Goal: Obtain resource: Obtain resource

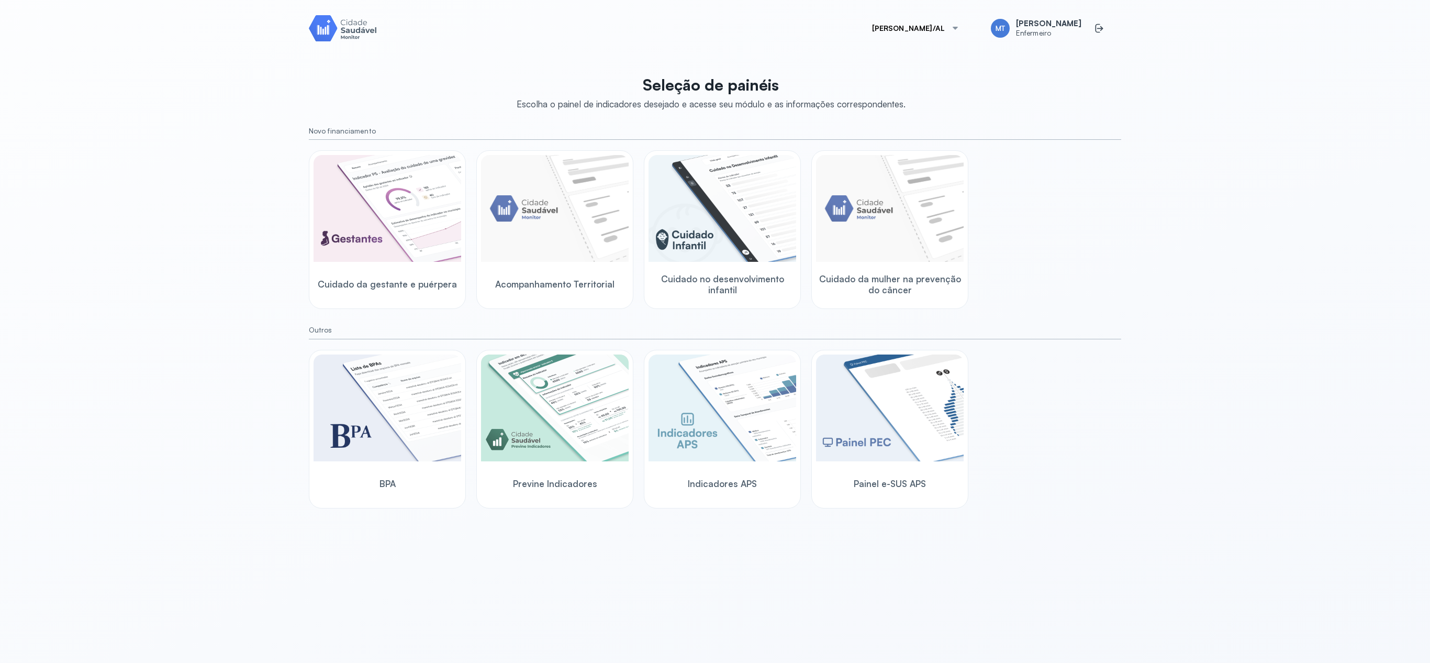
click at [194, 227] on div "[PERSON_NAME]/AL MT [PERSON_NAME] Seleção de painéis Escolha o painel de indica…" at bounding box center [715, 331] width 1430 height 663
click at [378, 221] on img at bounding box center [388, 208] width 148 height 107
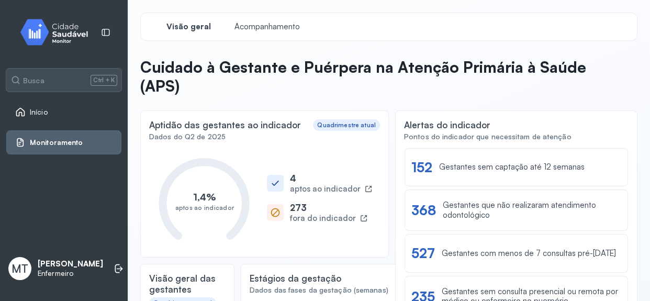
click at [37, 112] on span "Início" at bounding box center [39, 112] width 18 height 9
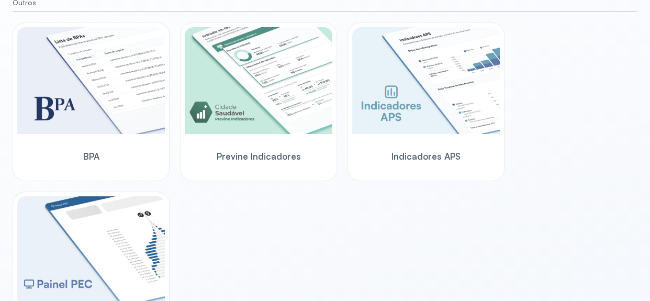
scroll to position [524, 0]
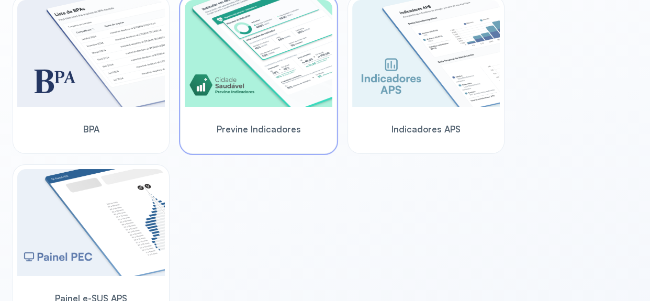
click at [241, 97] on img at bounding box center [259, 53] width 148 height 107
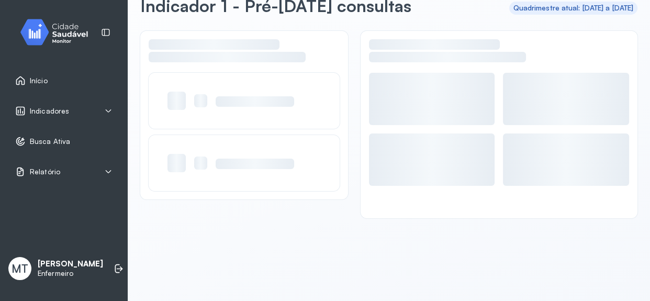
click at [241, 97] on div at bounding box center [255, 101] width 79 height 10
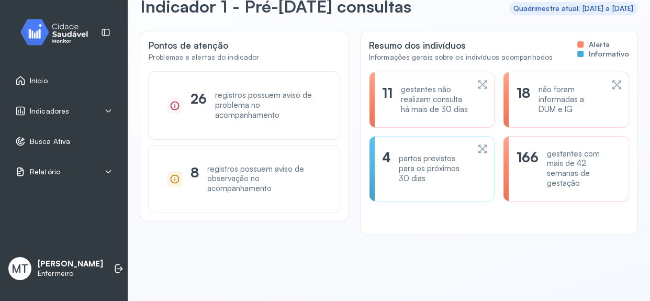
click at [109, 171] on icon at bounding box center [109, 171] width 6 height 3
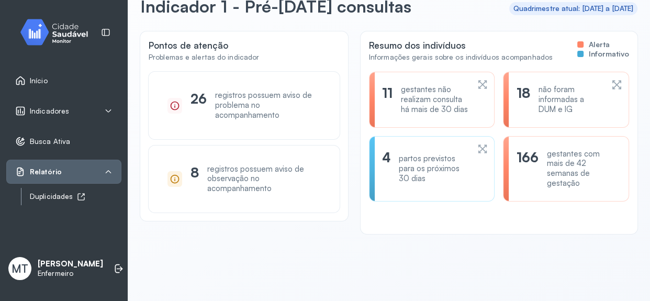
click at [63, 197] on div "Duplicidades" at bounding box center [76, 196] width 92 height 9
click at [58, 107] on span "Indicadores" at bounding box center [49, 111] width 39 height 9
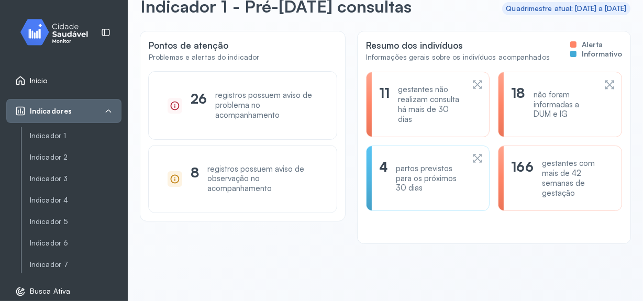
click at [53, 76] on link "Início" at bounding box center [63, 80] width 97 height 10
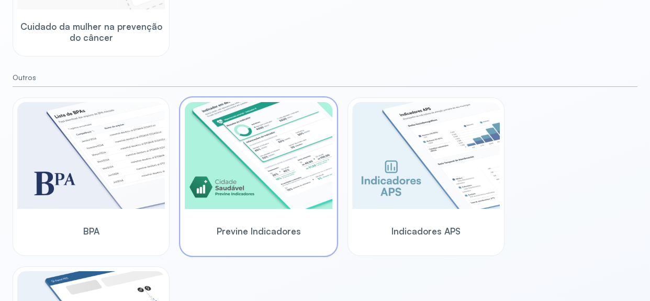
scroll to position [476, 0]
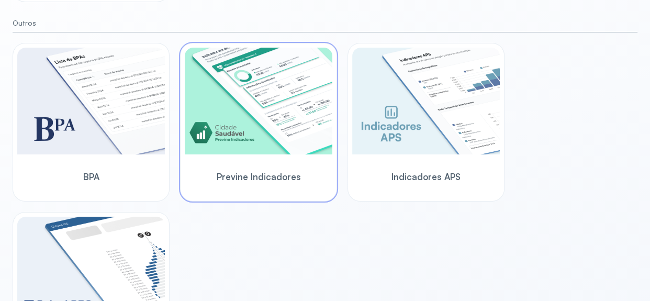
click at [239, 160] on div "Previne Indicadores" at bounding box center [259, 177] width 148 height 40
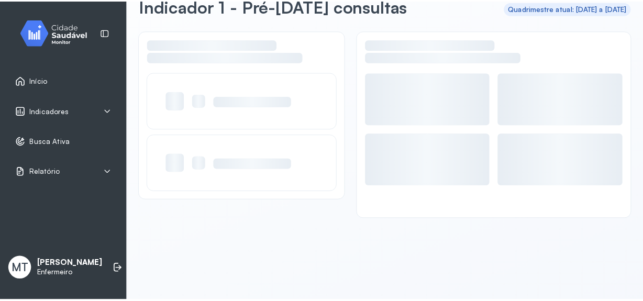
scroll to position [59, 0]
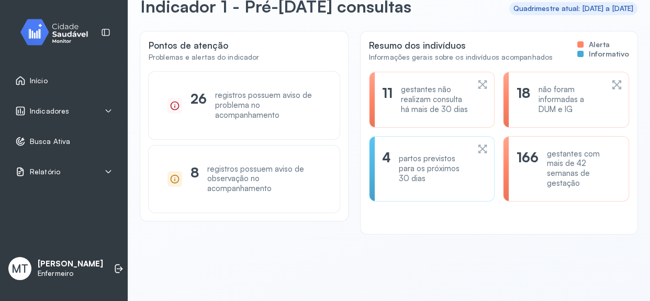
click at [110, 169] on icon at bounding box center [108, 172] width 8 height 8
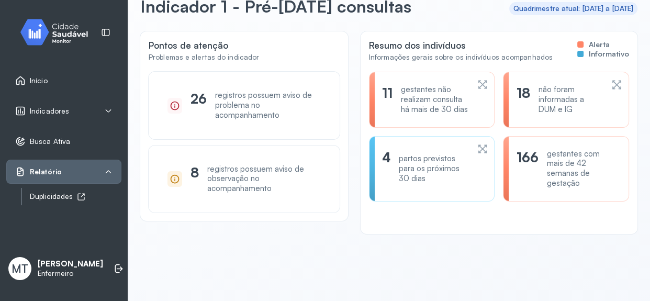
click at [73, 198] on div "Duplicidades" at bounding box center [76, 196] width 92 height 9
click at [110, 172] on icon at bounding box center [108, 172] width 8 height 8
click at [109, 172] on icon at bounding box center [109, 172] width 6 height 3
click at [108, 108] on icon at bounding box center [108, 111] width 8 height 8
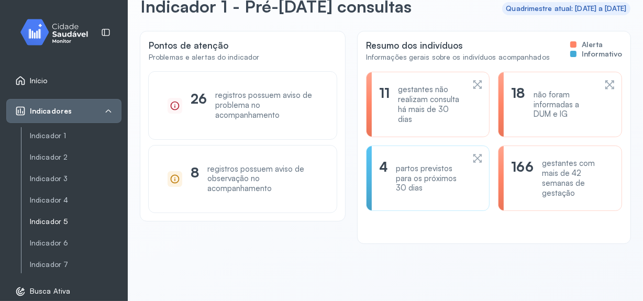
click at [57, 221] on link "Indicador 5" at bounding box center [76, 221] width 92 height 9
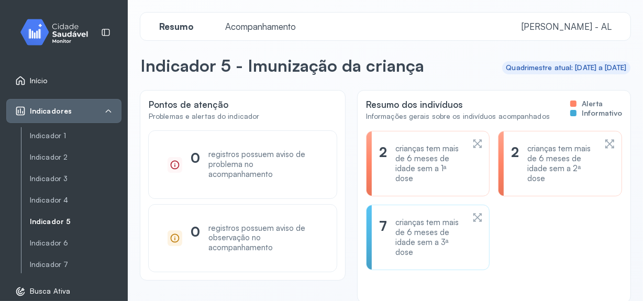
click at [259, 25] on span "Acompanhamento" at bounding box center [260, 26] width 83 height 11
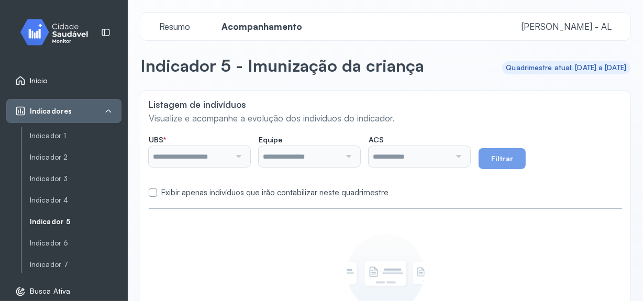
type input "**********"
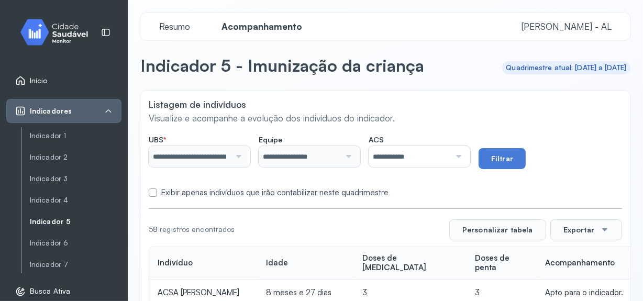
click at [464, 153] on div at bounding box center [457, 156] width 14 height 21
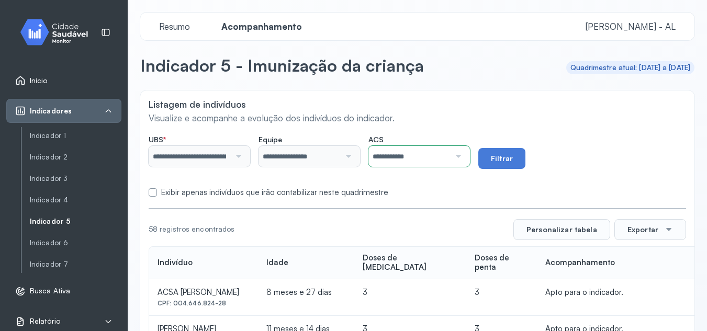
click at [464, 158] on div at bounding box center [457, 156] width 14 height 21
click at [501, 161] on button "Filtrar" at bounding box center [502, 158] width 47 height 21
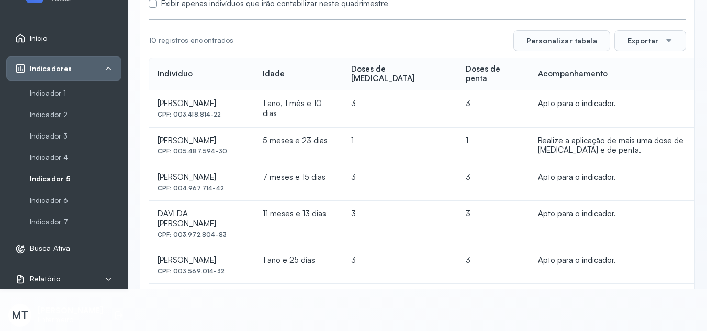
scroll to position [94, 0]
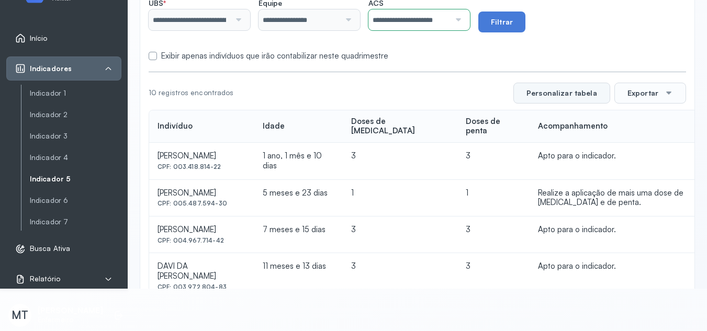
click at [573, 96] on button "Personalizar tabela" at bounding box center [562, 93] width 97 height 21
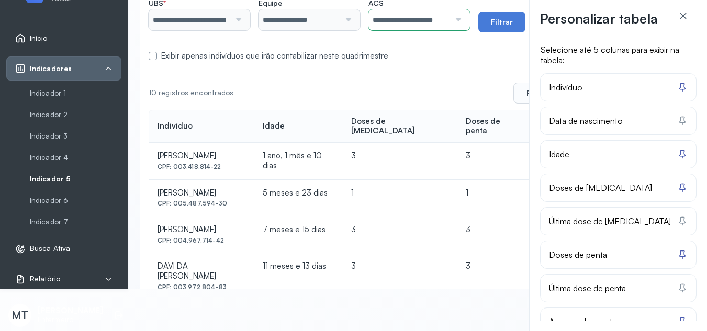
click at [485, 85] on div "Personalizar tabela Selecione até 5 colunas para exibir na tabela: Indivíduo Da…" at bounding box center [353, 165] width 707 height 331
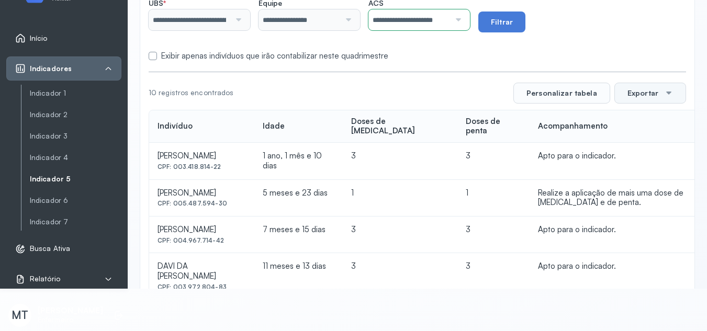
click at [642, 96] on button "Exportar" at bounding box center [651, 93] width 72 height 21
click at [641, 218] on span "PDF" at bounding box center [648, 217] width 14 height 14
click at [464, 22] on div at bounding box center [457, 19] width 14 height 21
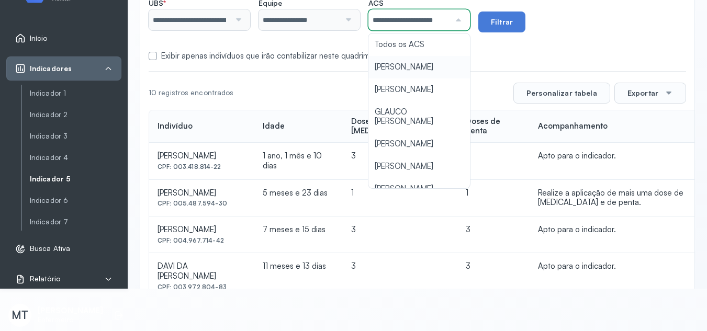
scroll to position [0, 9]
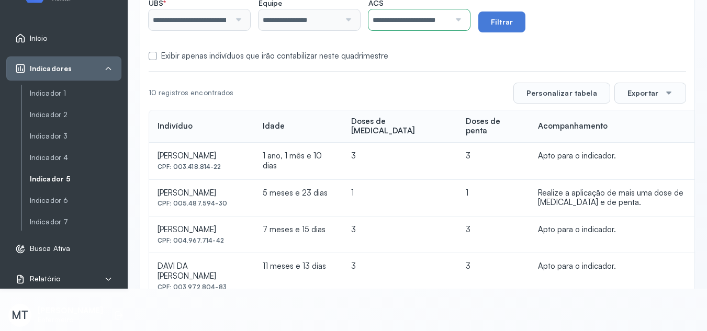
click at [420, 106] on div "**********" at bounding box center [417, 241] width 554 height 574
click at [442, 54] on div "Exibir apenas indivíduos que irão contabilizar neste quadrimestre" at bounding box center [418, 56] width 538 height 10
click at [512, 19] on button "Filtrar" at bounding box center [502, 22] width 47 height 21
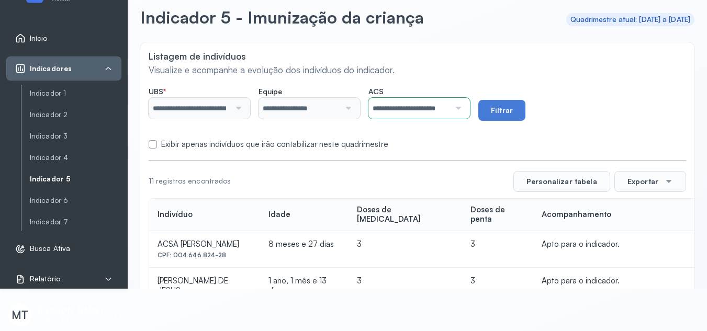
scroll to position [0, 0]
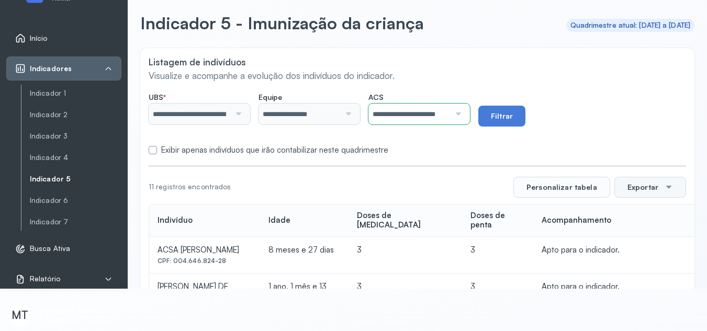
click at [651, 188] on button "Exportar" at bounding box center [651, 187] width 72 height 21
click at [641, 212] on span "PDF" at bounding box center [648, 217] width 14 height 14
click at [464, 116] on div at bounding box center [457, 114] width 14 height 21
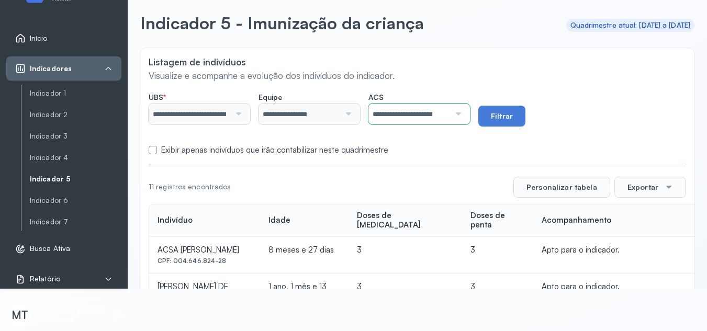
click at [500, 115] on button "Filtrar" at bounding box center [502, 116] width 47 height 21
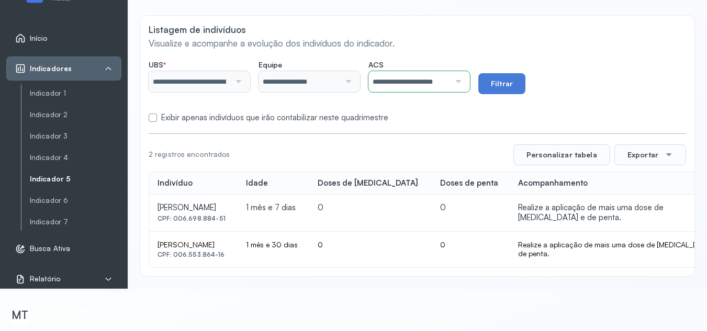
scroll to position [0, 0]
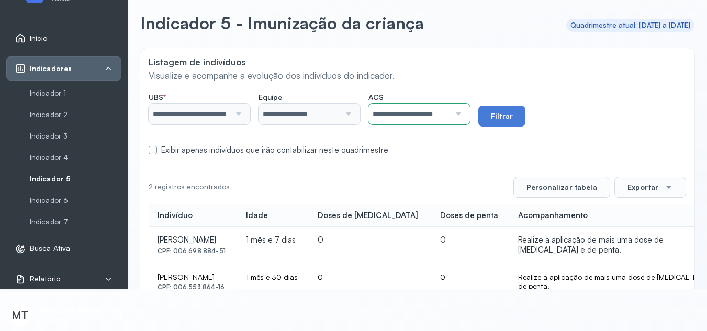
click at [464, 115] on div at bounding box center [457, 114] width 14 height 21
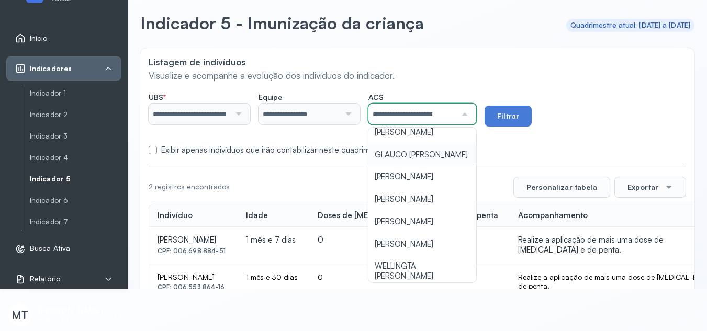
scroll to position [52, 0]
click at [420, 206] on div "**********" at bounding box center [417, 178] width 554 height 261
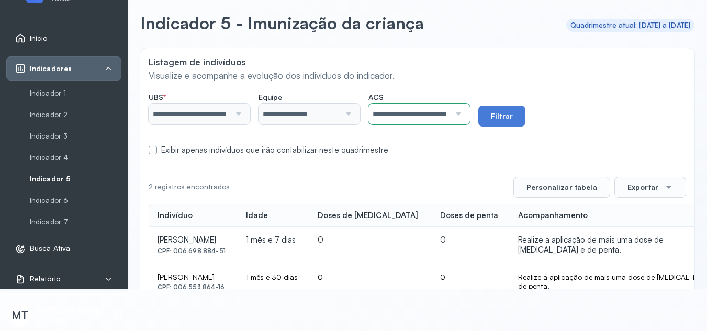
drag, startPoint x: 436, startPoint y: 150, endPoint x: 450, endPoint y: 145, distance: 14.6
click at [436, 150] on div "Exibir apenas indivíduos que irão contabilizar neste quadrimestre" at bounding box center [418, 151] width 538 height 10
click at [517, 119] on button "Filtrar" at bounding box center [502, 116] width 47 height 21
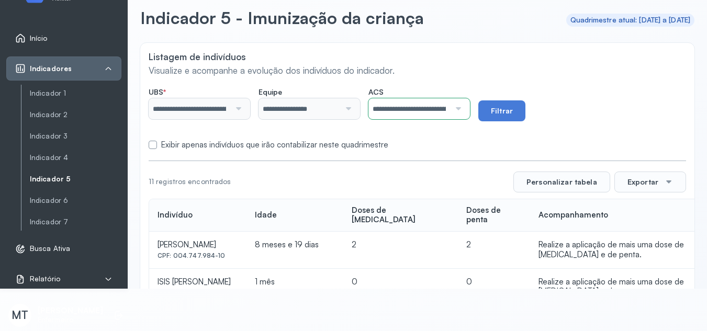
scroll to position [0, 0]
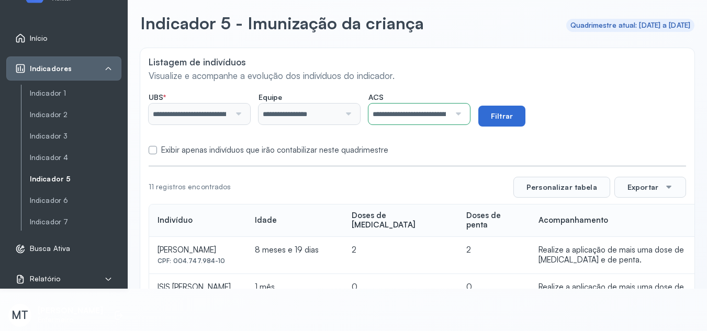
click at [518, 116] on button "Filtrar" at bounding box center [502, 116] width 47 height 21
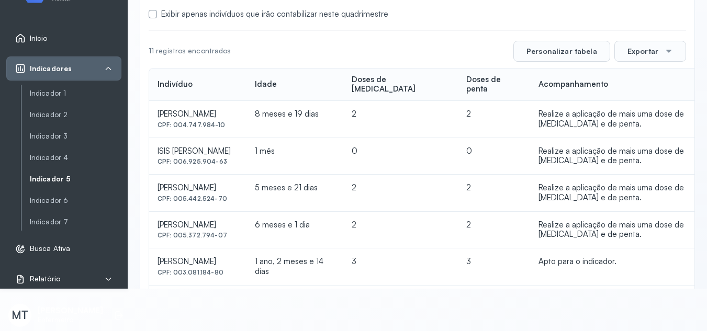
scroll to position [37, 0]
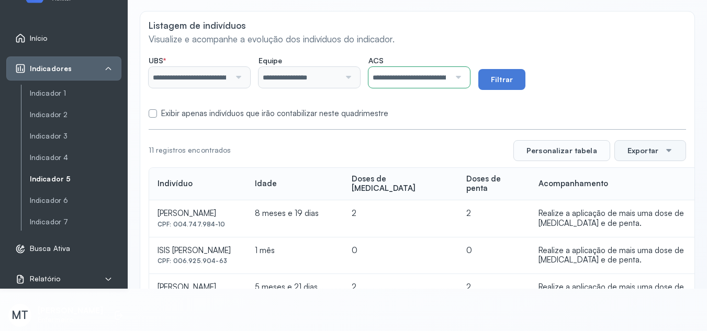
click at [646, 151] on button "Exportar" at bounding box center [651, 150] width 72 height 21
click at [646, 215] on span "PDF" at bounding box center [648, 217] width 14 height 14
click at [464, 81] on div at bounding box center [457, 77] width 14 height 21
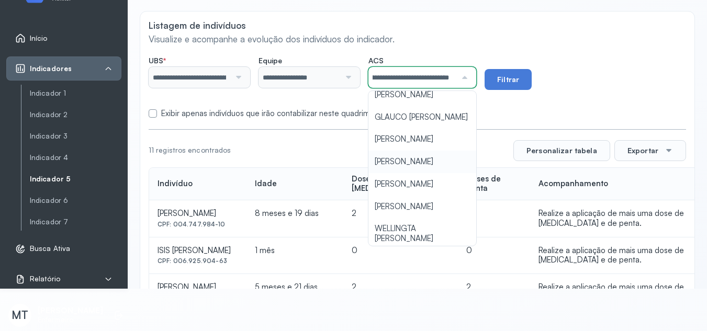
scroll to position [105, 0]
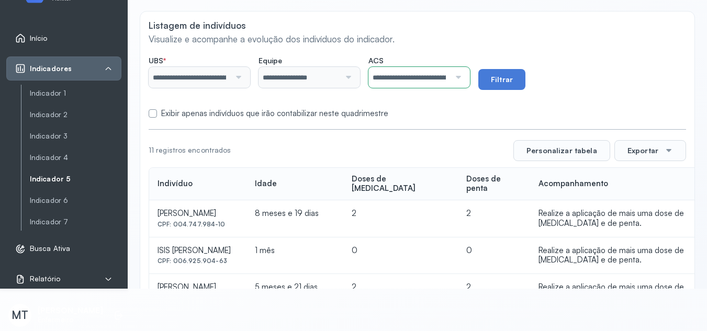
click at [427, 188] on div "**********" at bounding box center [417, 318] width 554 height 612
click at [426, 106] on form "**********" at bounding box center [418, 85] width 538 height 68
click at [507, 81] on button "Filtrar" at bounding box center [502, 79] width 47 height 21
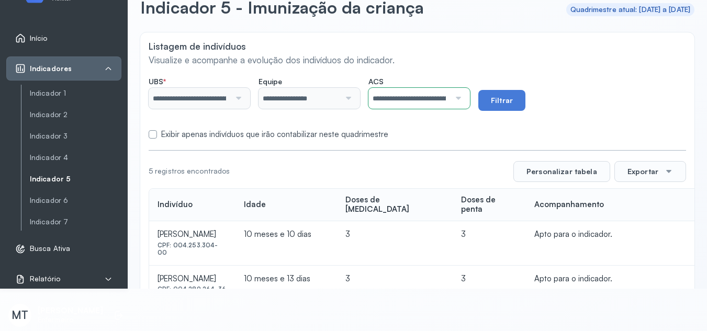
scroll to position [0, 0]
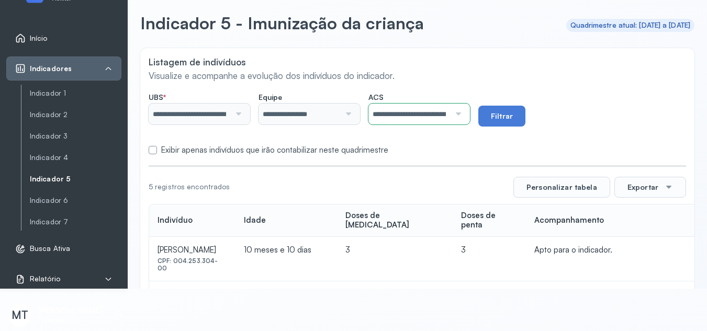
click at [464, 112] on div at bounding box center [457, 114] width 14 height 21
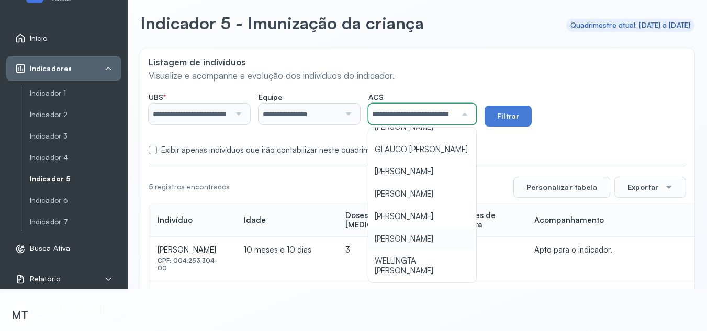
scroll to position [52, 0]
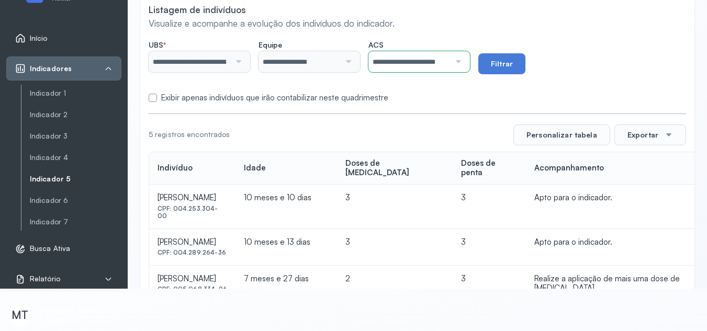
click at [419, 211] on div "**********" at bounding box center [417, 190] width 554 height 388
click at [418, 83] on form "**********" at bounding box center [418, 69] width 538 height 68
click at [497, 65] on button "Filtrar" at bounding box center [502, 63] width 47 height 21
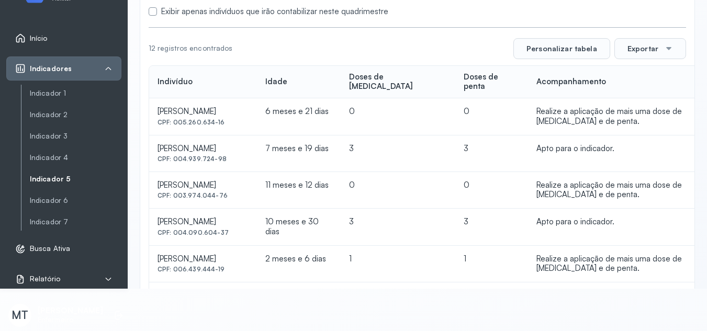
scroll to position [1, 0]
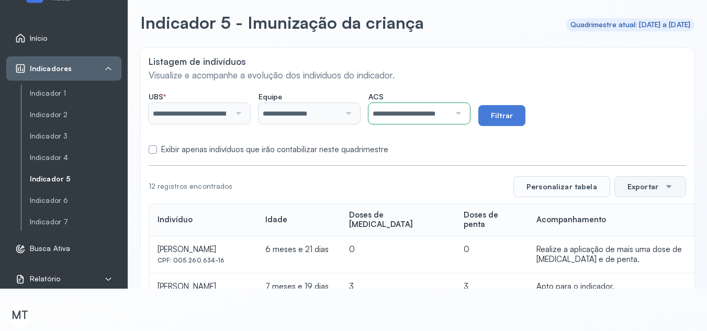
click at [645, 188] on button "Exportar" at bounding box center [651, 186] width 72 height 21
click at [641, 218] on span "PDF" at bounding box center [648, 217] width 14 height 14
click at [464, 114] on div at bounding box center [457, 113] width 14 height 21
click at [59, 91] on link "Indicador 1" at bounding box center [76, 93] width 92 height 9
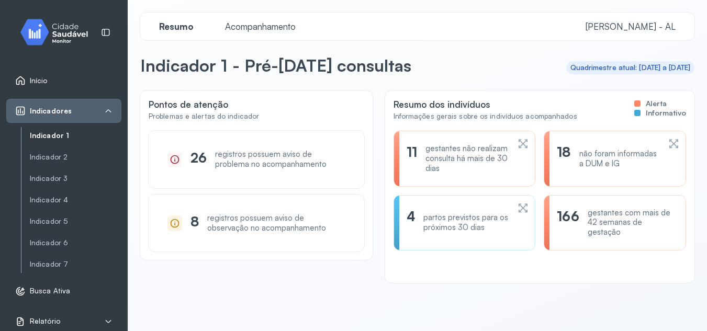
click at [276, 23] on span "Acompanhamento" at bounding box center [260, 26] width 83 height 11
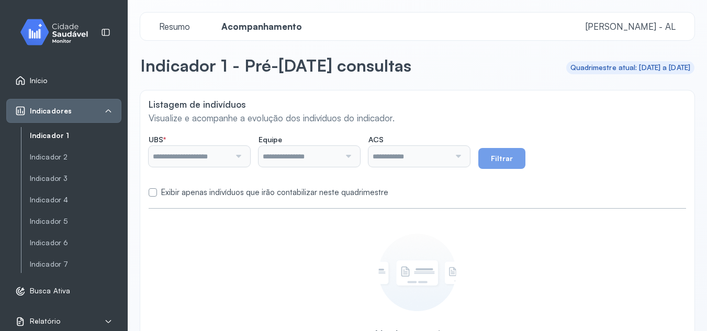
type input "**********"
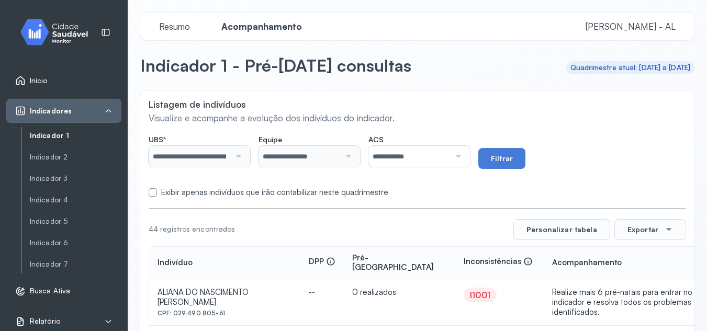
click at [464, 160] on div at bounding box center [457, 156] width 14 height 21
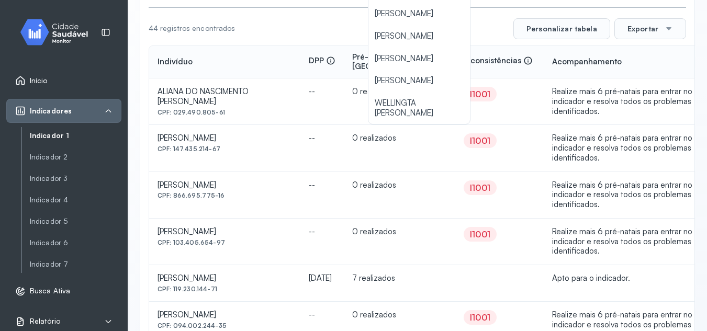
scroll to position [209, 0]
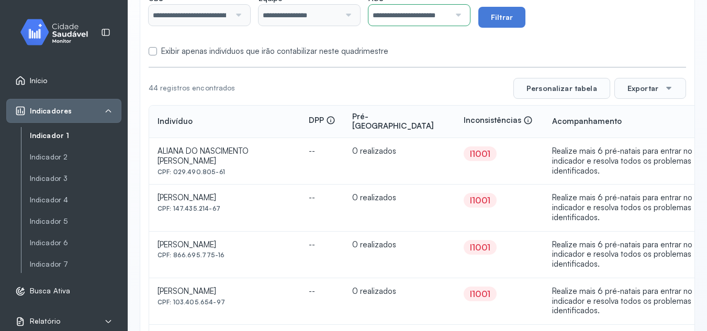
scroll to position [0, 0]
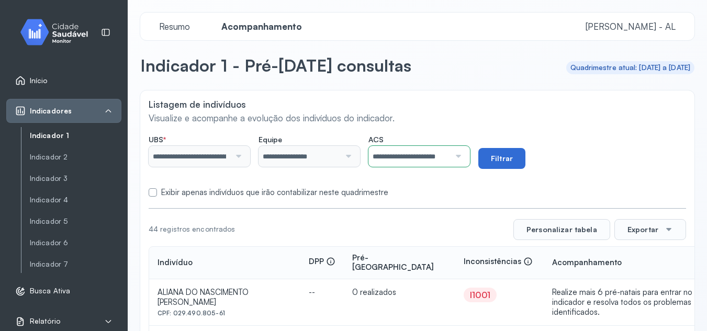
click at [523, 157] on button "Filtrar" at bounding box center [502, 158] width 47 height 21
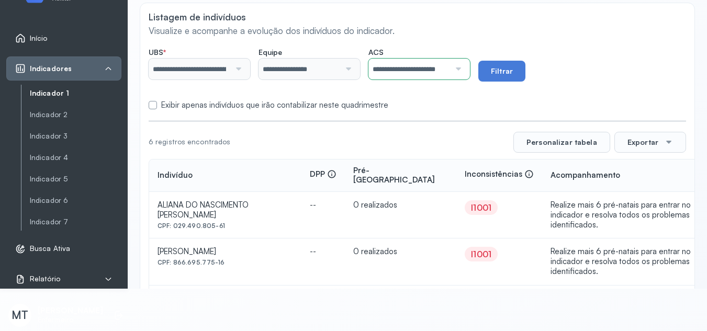
scroll to position [35, 0]
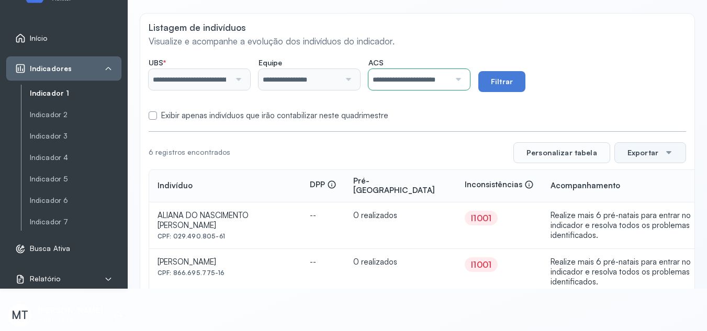
click at [642, 153] on button "Exportar" at bounding box center [651, 152] width 72 height 21
click at [641, 214] on span "PDF" at bounding box center [648, 217] width 14 height 14
click at [464, 80] on div at bounding box center [457, 79] width 14 height 21
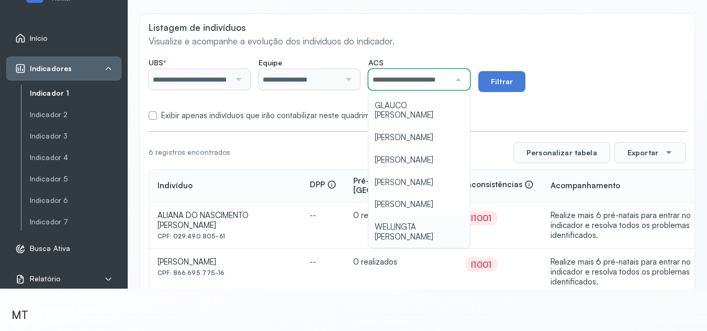
scroll to position [0, 19]
click at [419, 162] on div "**********" at bounding box center [417, 232] width 554 height 437
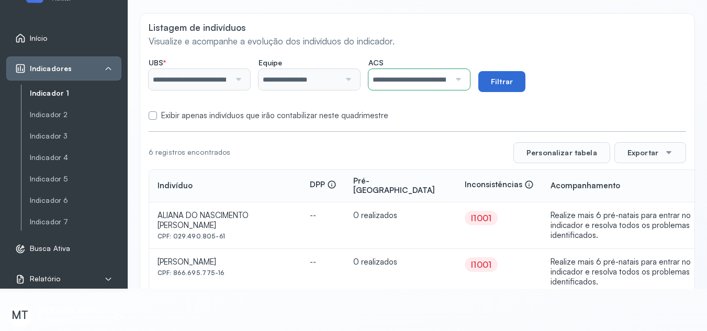
click at [501, 79] on button "Filtrar" at bounding box center [502, 81] width 47 height 21
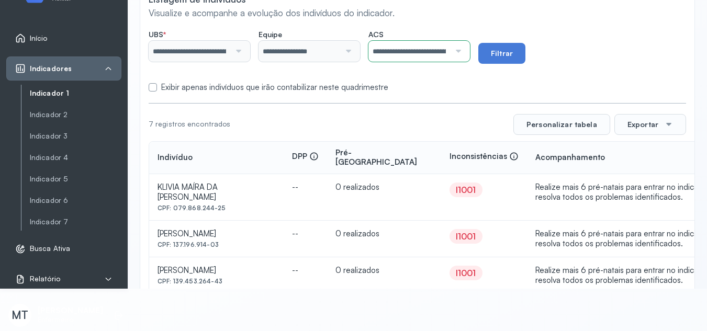
scroll to position [62, 0]
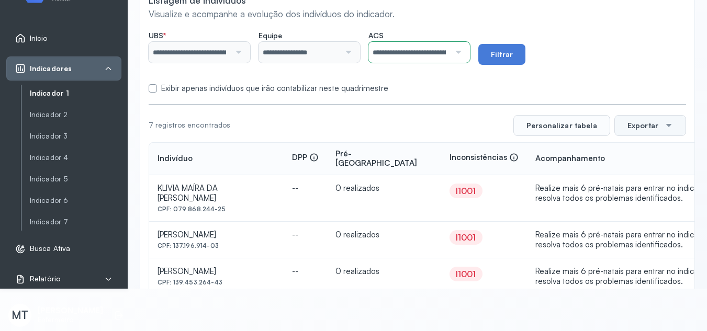
click at [653, 126] on button "Exportar" at bounding box center [651, 125] width 72 height 21
click at [630, 216] on div "PDF" at bounding box center [650, 217] width 62 height 23
click at [464, 52] on div at bounding box center [457, 52] width 14 height 21
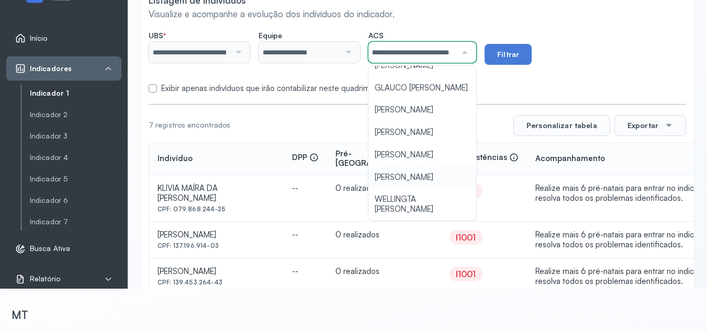
scroll to position [83, 0]
click at [425, 118] on div "**********" at bounding box center [417, 218] width 554 height 464
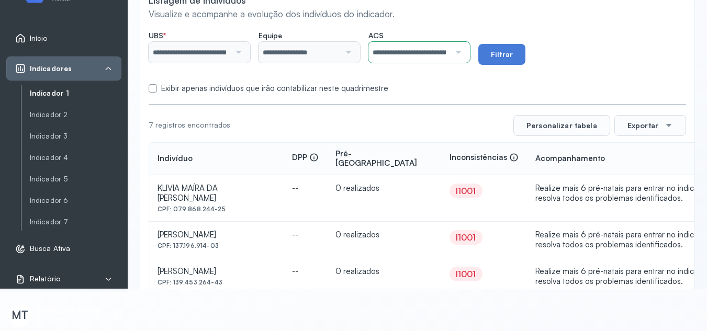
click at [432, 86] on div "Exibir apenas indivíduos que irão contabilizar neste quadrimestre" at bounding box center [418, 89] width 538 height 10
click at [526, 52] on button "Filtrar" at bounding box center [502, 54] width 47 height 21
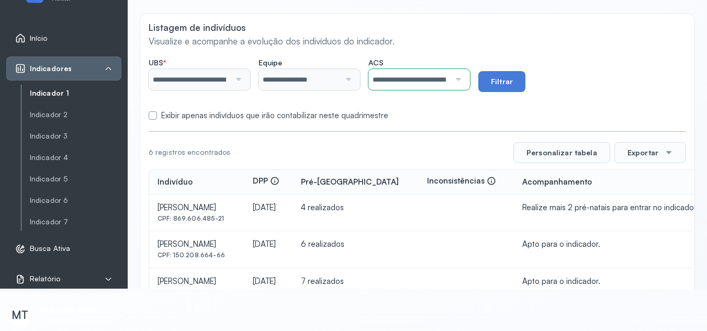
scroll to position [24, 0]
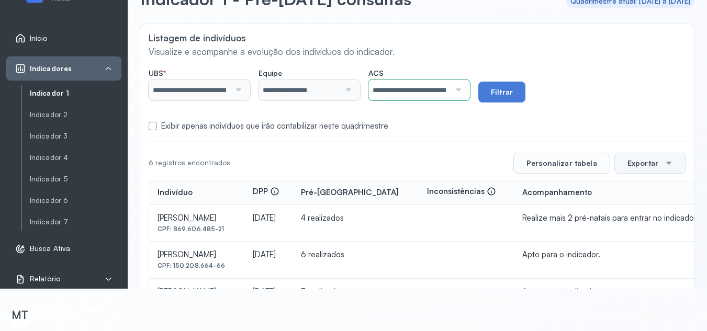
click at [634, 162] on button "Exportar" at bounding box center [651, 163] width 72 height 21
click at [641, 218] on span "PDF" at bounding box center [648, 217] width 14 height 14
click at [464, 90] on div at bounding box center [457, 90] width 14 height 21
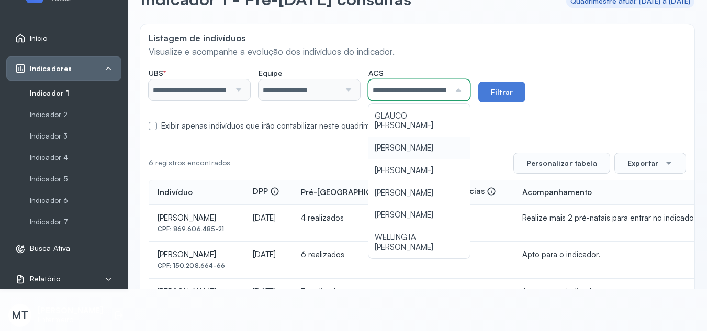
scroll to position [0, 50]
click at [408, 125] on form "**********" at bounding box center [418, 97] width 538 height 68
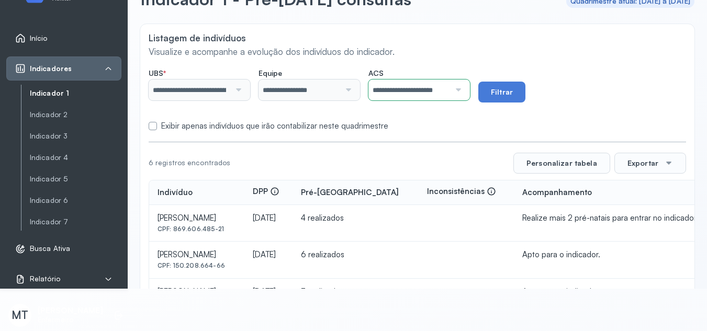
click at [420, 120] on form "**********" at bounding box center [418, 97] width 538 height 68
click at [505, 92] on button "Filtrar" at bounding box center [502, 92] width 47 height 21
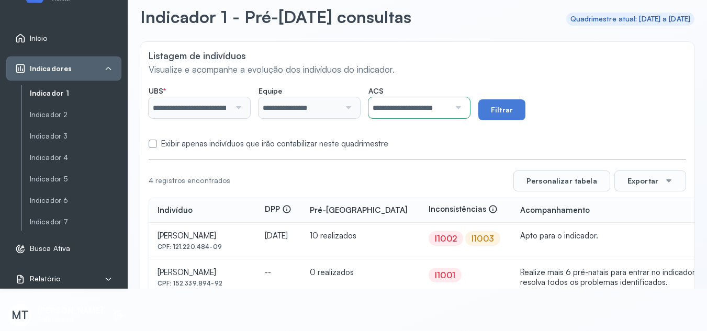
scroll to position [0, 0]
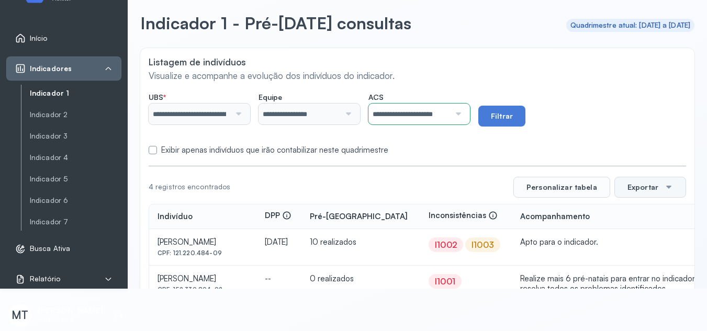
click at [632, 188] on button "Exportar" at bounding box center [651, 187] width 72 height 21
click at [633, 216] on div "PDF" at bounding box center [650, 217] width 62 height 23
click at [464, 112] on div at bounding box center [457, 114] width 14 height 21
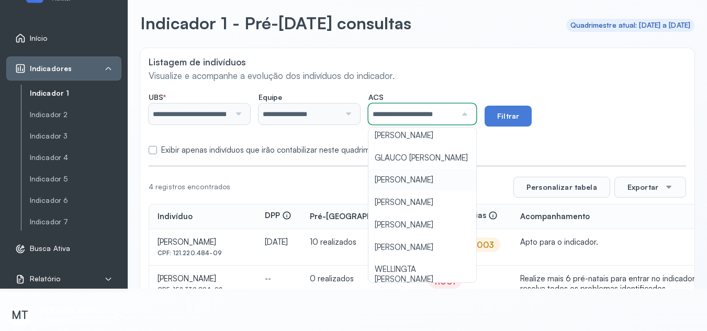
scroll to position [30, 0]
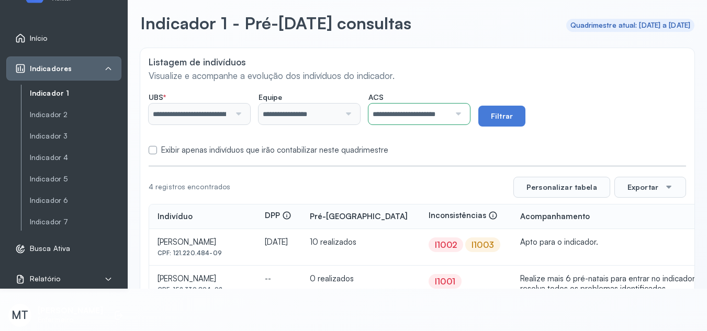
click at [419, 161] on div "**********" at bounding box center [417, 216] width 554 height 336
click at [428, 147] on div "Exibir apenas indivíduos que irão contabilizar neste quadrimestre" at bounding box center [418, 151] width 538 height 10
click at [510, 115] on button "Filtrar" at bounding box center [502, 116] width 47 height 21
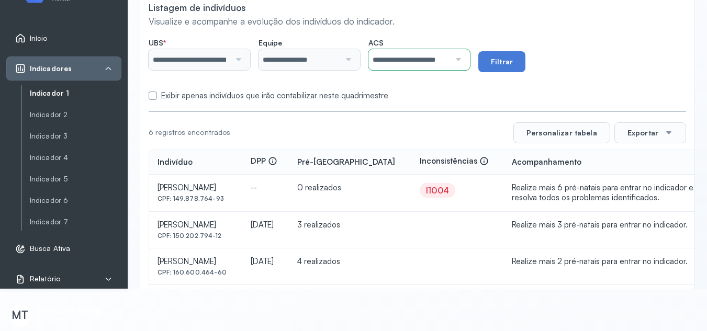
scroll to position [52, 0]
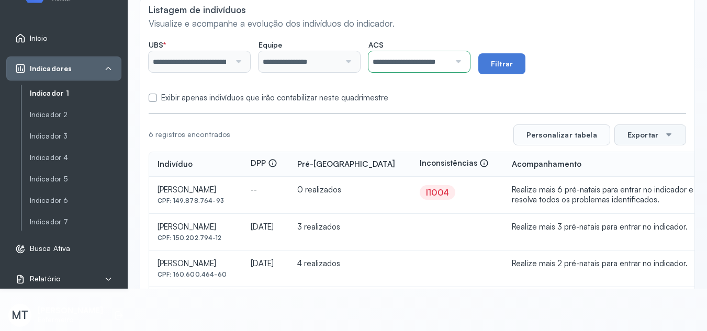
click at [643, 132] on button "Exportar" at bounding box center [651, 135] width 72 height 21
click at [641, 216] on span "PDF" at bounding box center [648, 217] width 14 height 14
click at [464, 62] on div at bounding box center [457, 61] width 14 height 21
click at [428, 80] on form "**********" at bounding box center [418, 69] width 538 height 68
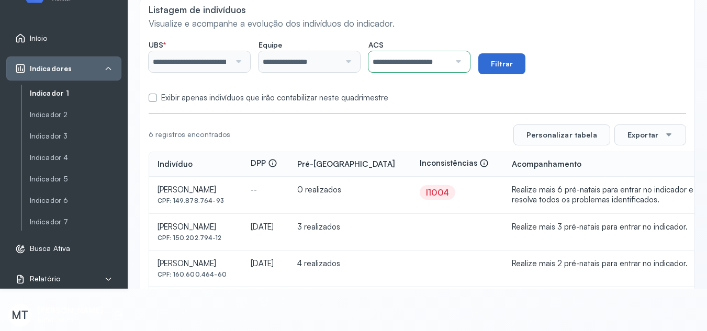
drag, startPoint x: 449, startPoint y: 86, endPoint x: 497, endPoint y: 73, distance: 49.6
click at [449, 87] on form "**********" at bounding box center [418, 69] width 538 height 68
click at [505, 63] on button "Filtrar" at bounding box center [502, 63] width 47 height 21
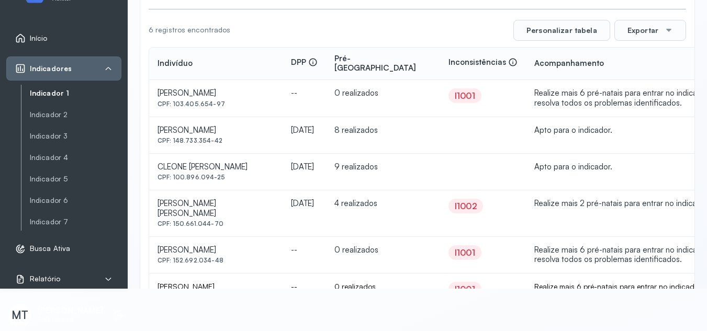
scroll to position [0, 0]
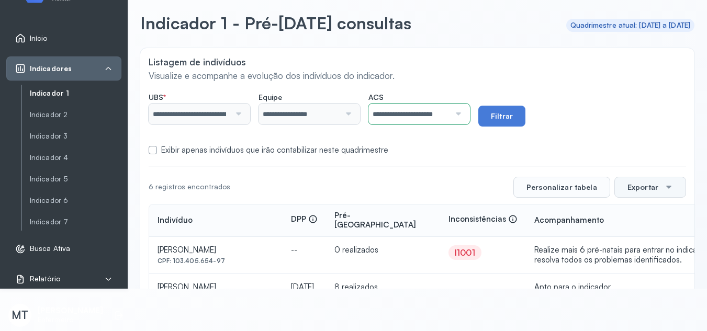
click at [637, 187] on button "Exportar" at bounding box center [651, 187] width 72 height 21
click at [641, 222] on span "PDF" at bounding box center [648, 217] width 14 height 14
click at [464, 112] on div at bounding box center [457, 114] width 14 height 21
drag, startPoint x: 580, startPoint y: 79, endPoint x: 565, endPoint y: 81, distance: 14.3
click at [580, 79] on p "Visualize e acompanhe a evolução dos indivíduos do indicador." at bounding box center [418, 75] width 538 height 11
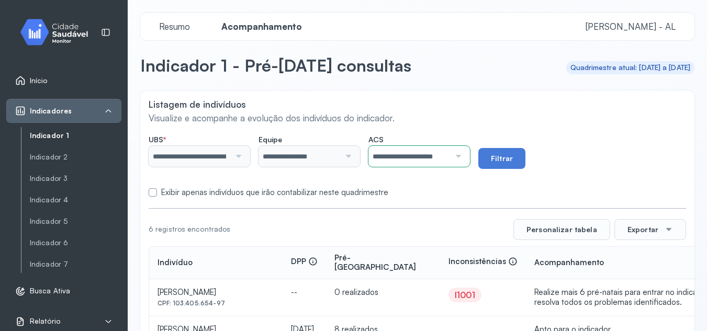
click at [110, 114] on icon at bounding box center [108, 111] width 8 height 8
click at [110, 110] on icon at bounding box center [108, 111] width 8 height 8
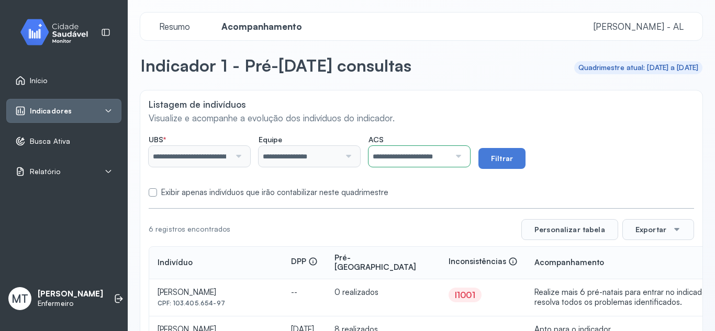
click at [57, 141] on span "Busca Ativa" at bounding box center [50, 141] width 40 height 9
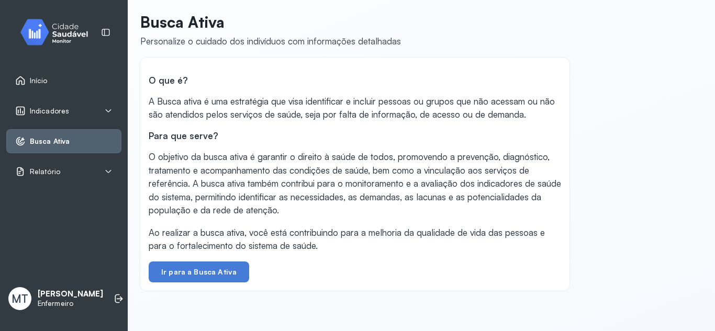
click at [112, 109] on icon at bounding box center [108, 111] width 8 height 8
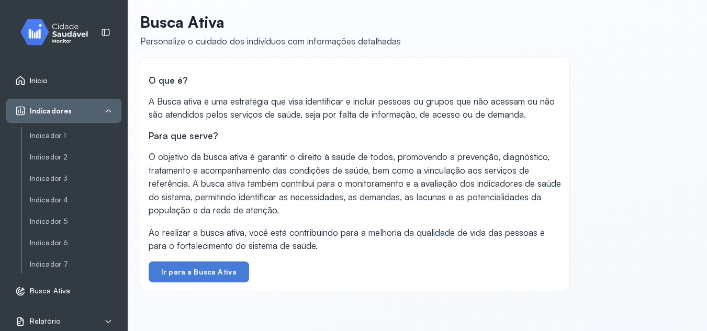
click at [42, 78] on span "Início" at bounding box center [39, 80] width 18 height 9
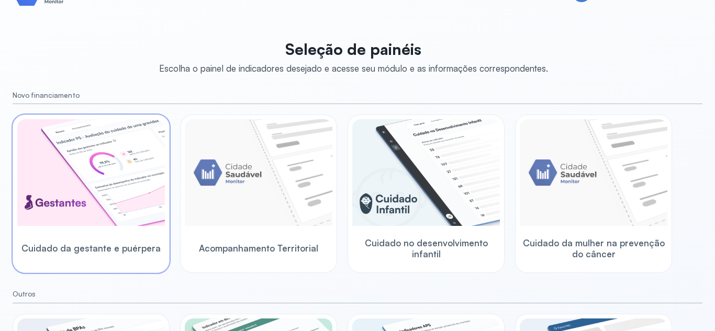
scroll to position [52, 0]
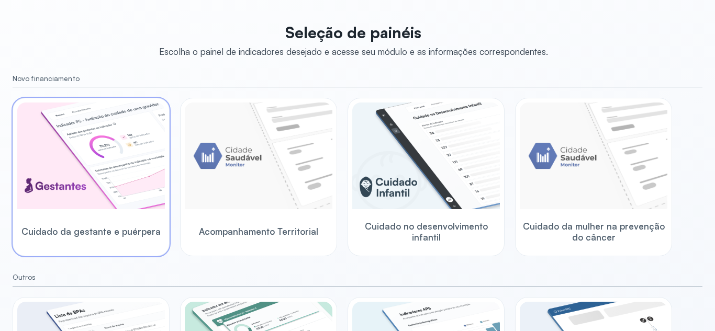
click at [115, 173] on img at bounding box center [91, 156] width 148 height 107
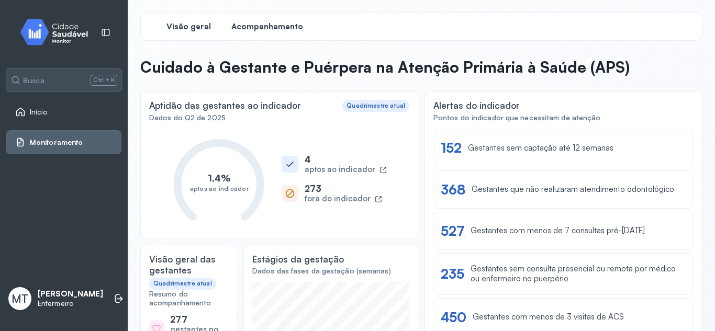
click at [282, 30] on span "Acompanhamento" at bounding box center [267, 27] width 72 height 10
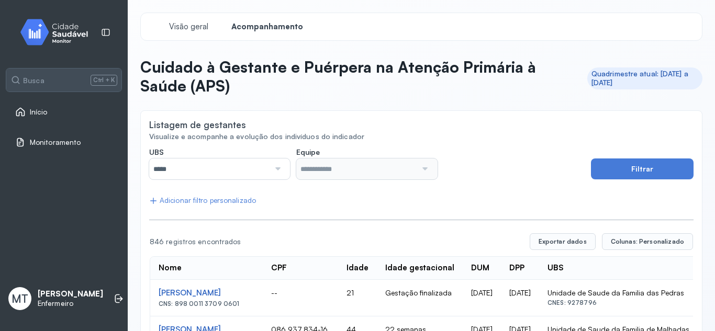
click at [277, 169] on div at bounding box center [277, 169] width 14 height 21
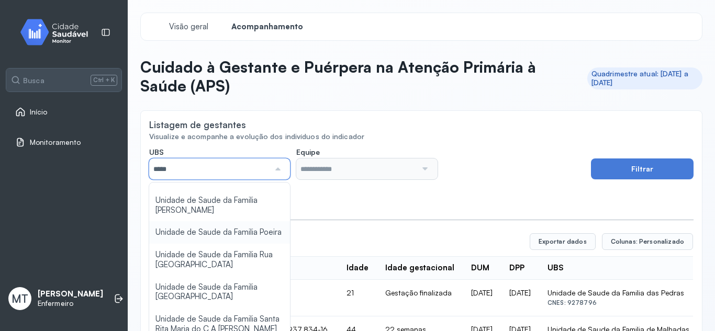
scroll to position [209, 0]
type input "*****"
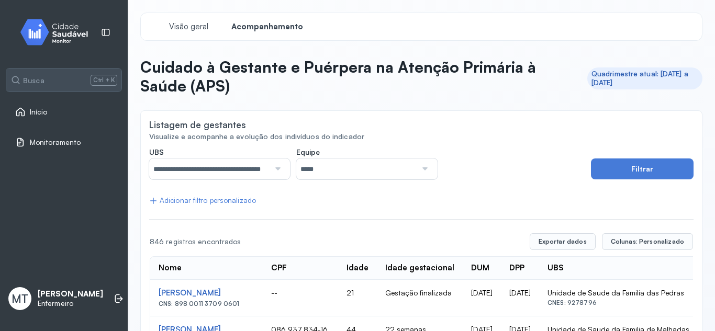
click at [420, 167] on div at bounding box center [424, 169] width 14 height 21
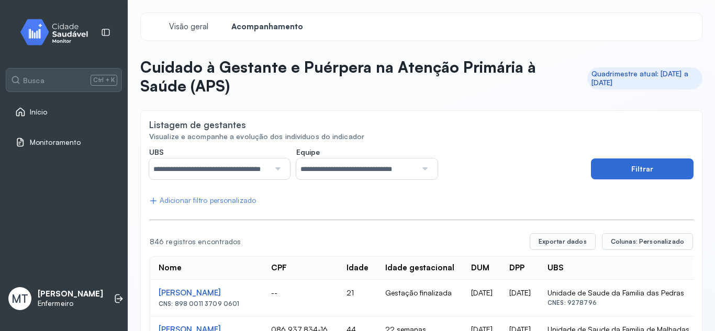
click at [591, 171] on button "Filtrar" at bounding box center [642, 169] width 103 height 21
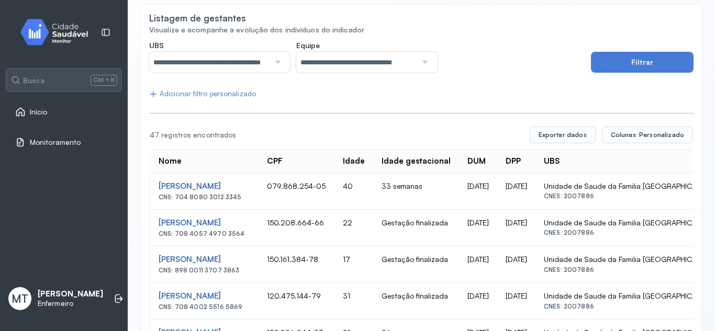
scroll to position [105, 0]
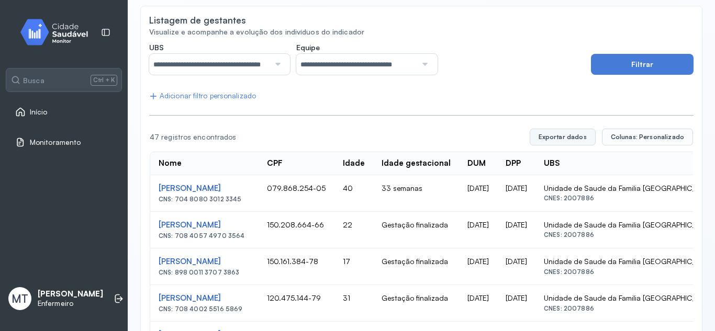
click at [568, 135] on button "Exportar dados" at bounding box center [563, 137] width 66 height 17
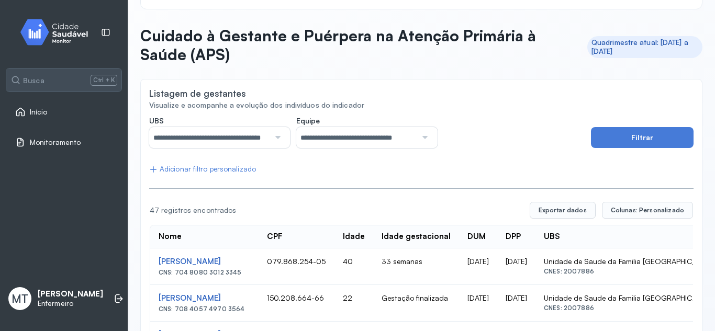
scroll to position [0, 0]
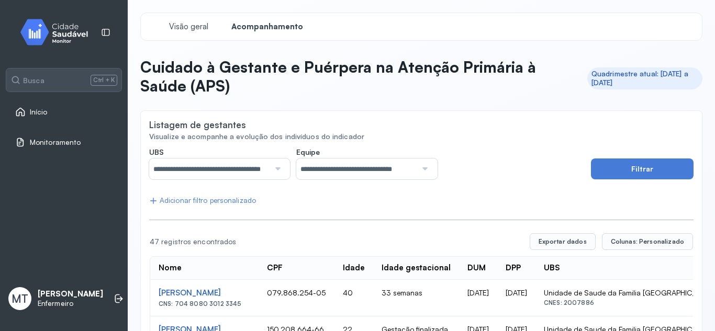
click at [114, 296] on icon at bounding box center [119, 299] width 10 height 10
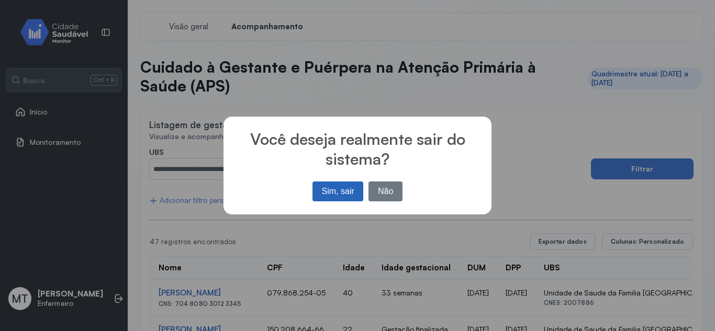
click at [348, 188] on button "Sim, sair" at bounding box center [338, 192] width 51 height 20
